Goal: Book appointment/travel/reservation

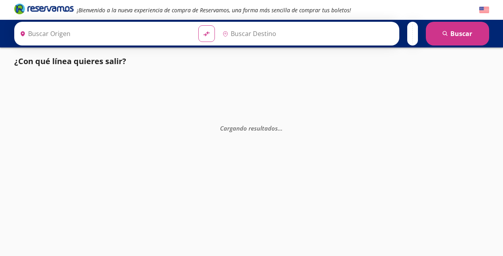
type input "[PERSON_NAME], [GEOGRAPHIC_DATA]"
type input "Nogales, [GEOGRAPHIC_DATA]"
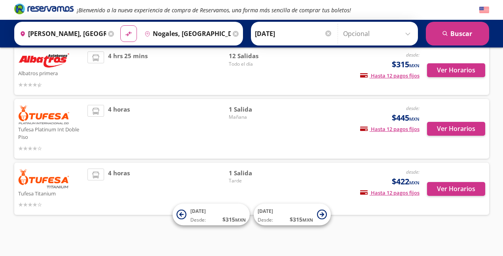
scroll to position [343, 0]
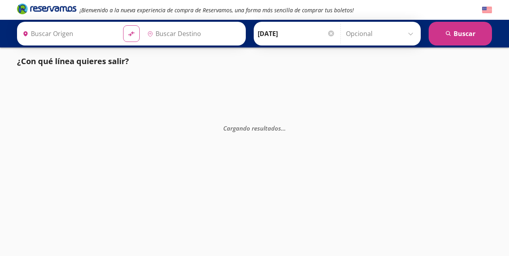
type input "[PERSON_NAME], [GEOGRAPHIC_DATA]"
type input "Nogales, [GEOGRAPHIC_DATA]"
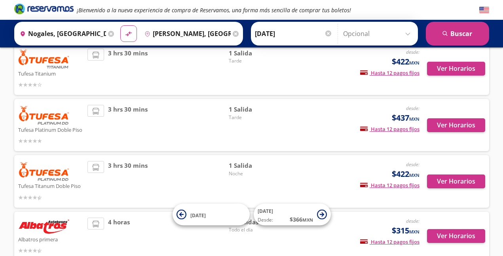
scroll to position [296, 0]
